Goal: Check status: Check status

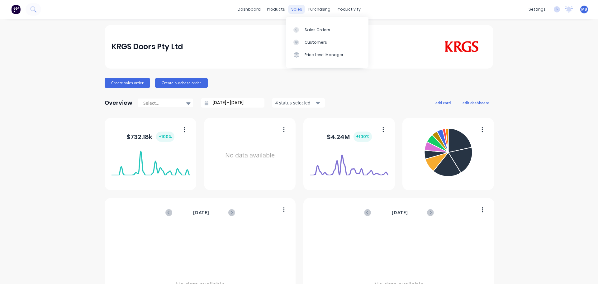
click at [294, 10] on div "sales" at bounding box center [296, 9] width 17 height 9
click at [303, 28] on link "Sales Orders" at bounding box center [327, 29] width 82 height 12
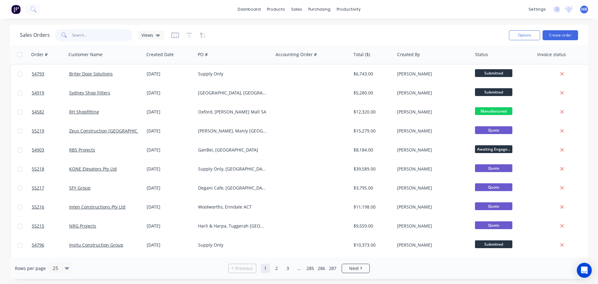
click at [77, 39] on input "text" at bounding box center [102, 35] width 61 height 12
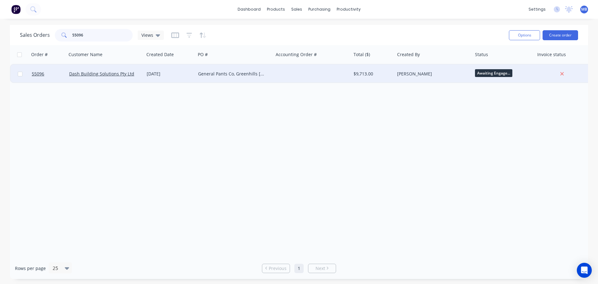
type input "55096"
click at [457, 72] on div "Leanne Blackman" at bounding box center [431, 74] width 69 height 6
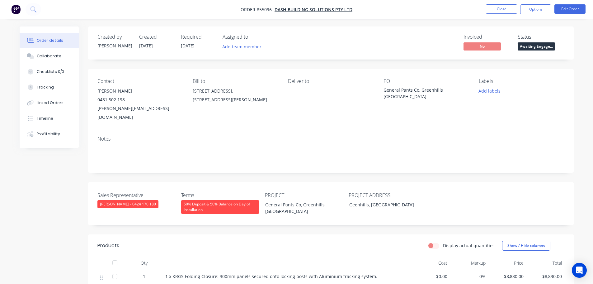
click at [529, 42] on span "Awaiting Engage..." at bounding box center [536, 46] width 37 height 8
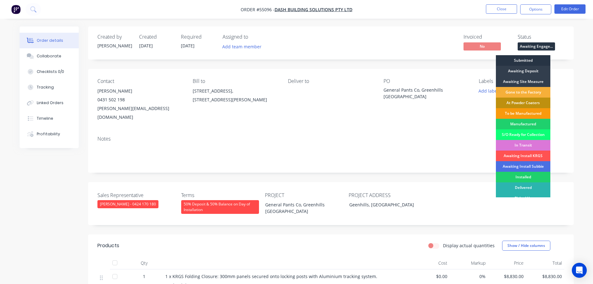
click at [522, 59] on div "Submitted" at bounding box center [523, 60] width 54 height 11
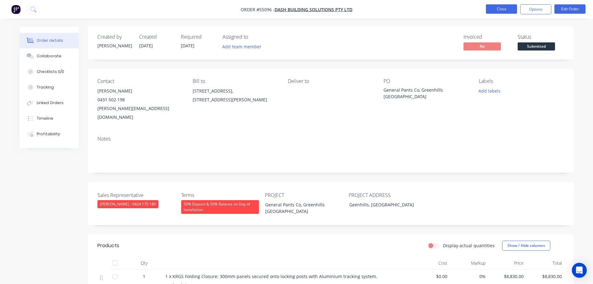
click at [498, 10] on button "Close" at bounding box center [501, 8] width 31 height 9
